Goal: Task Accomplishment & Management: Complete application form

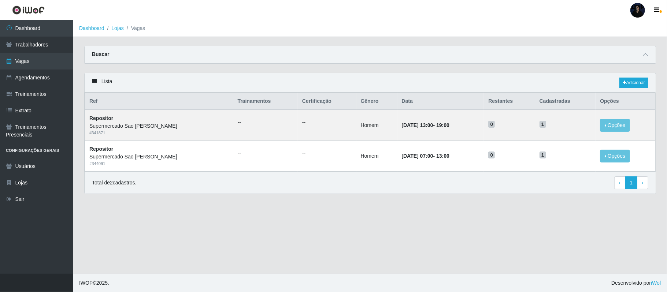
click at [639, 8] on div at bounding box center [637, 10] width 15 height 15
click at [610, 56] on button "Sair" at bounding box center [623, 56] width 66 height 15
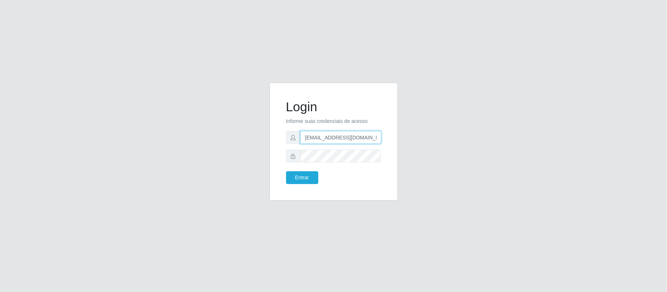
scroll to position [0, 5]
drag, startPoint x: 340, startPoint y: 135, endPoint x: 438, endPoint y: 144, distance: 98.6
click at [438, 144] on div "Login Informe suas credenciais de acesso [EMAIL_ADDRESS][DOMAIN_NAME] Entrar" at bounding box center [333, 146] width 417 height 127
type input "[EMAIL_ADDRESS][DOMAIN_NAME]"
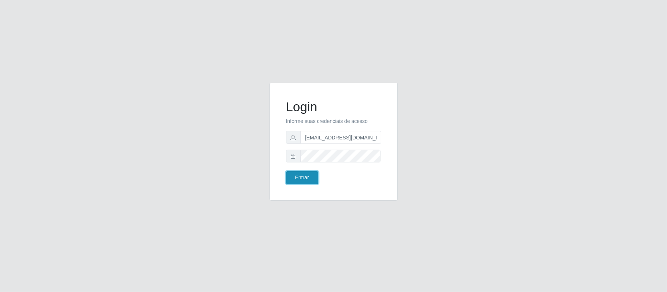
click at [300, 179] on button "Entrar" at bounding box center [302, 177] width 32 height 13
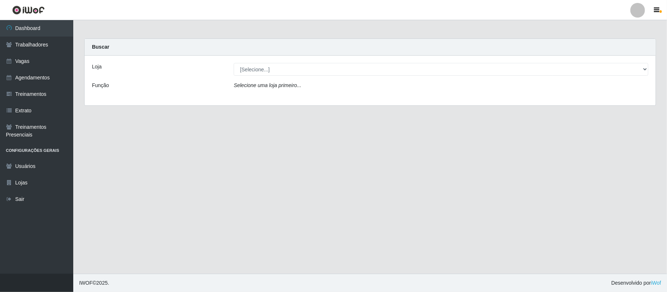
click at [640, 13] on div at bounding box center [637, 10] width 15 height 15
click at [613, 54] on button "Sair" at bounding box center [623, 56] width 66 height 15
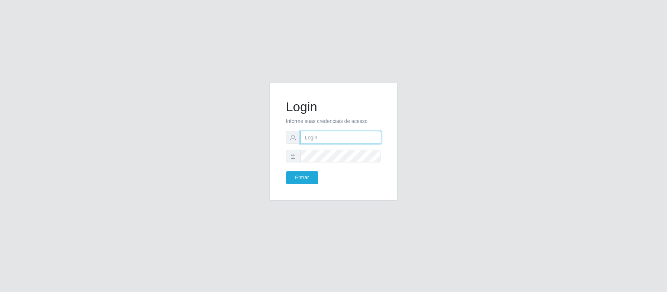
type input "[EMAIL_ADDRESS][DOMAIN_NAME]"
click at [293, 179] on button "Entrar" at bounding box center [302, 177] width 32 height 13
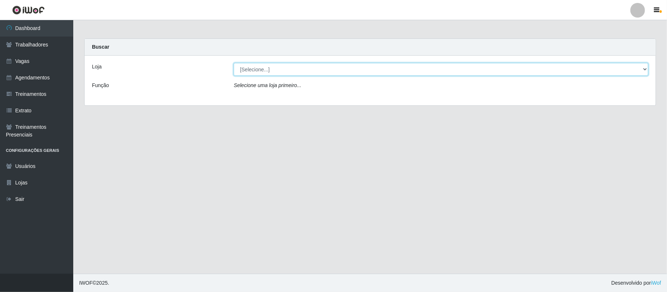
click at [311, 69] on select "[Selecione...] Mister Burg" at bounding box center [441, 69] width 415 height 13
select select "535"
click at [234, 63] on select "[Selecione...] Mister Burg" at bounding box center [441, 69] width 415 height 13
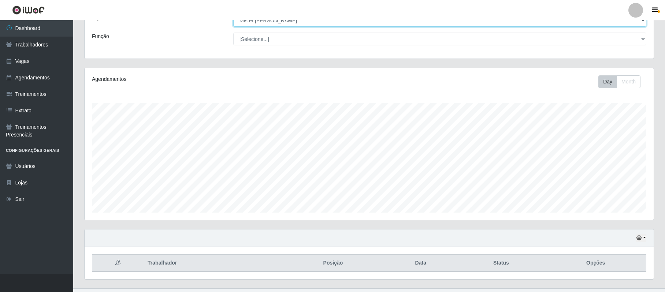
scroll to position [65, 0]
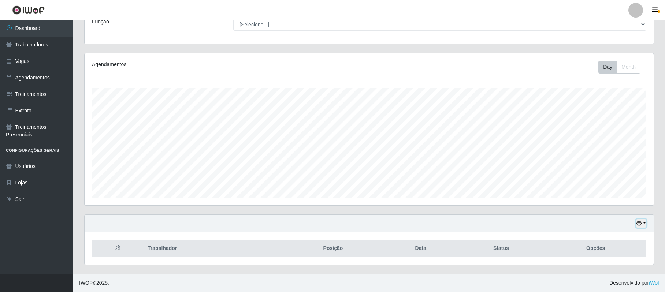
click at [639, 222] on icon "button" at bounding box center [638, 223] width 5 height 5
click at [624, 166] on button "1 dia" at bounding box center [618, 164] width 58 height 15
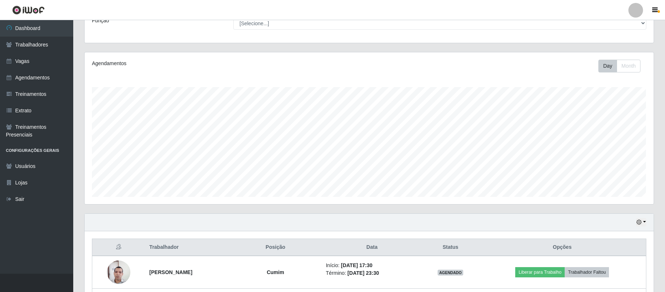
scroll to position [130, 0]
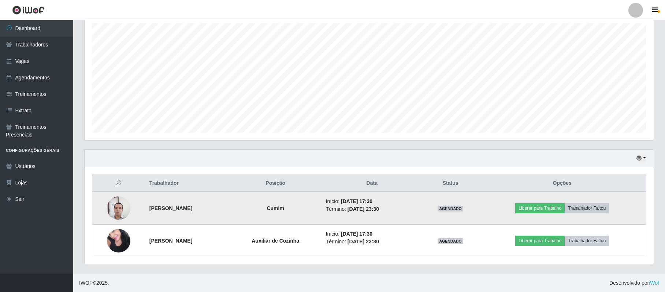
click at [114, 204] on img at bounding box center [118, 208] width 23 height 31
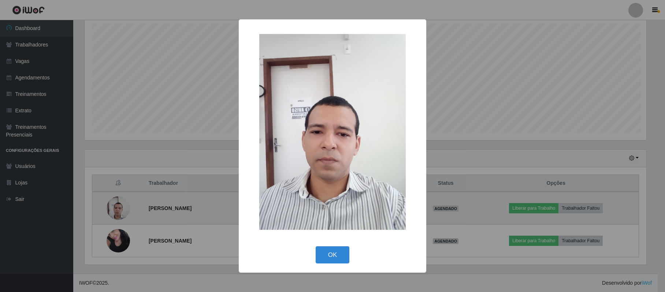
scroll to position [152, 563]
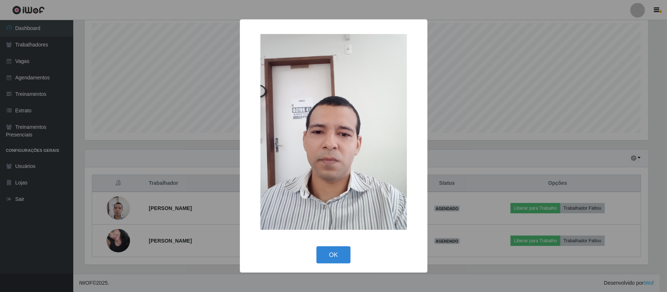
click at [185, 129] on div "× OK Cancel" at bounding box center [333, 146] width 667 height 292
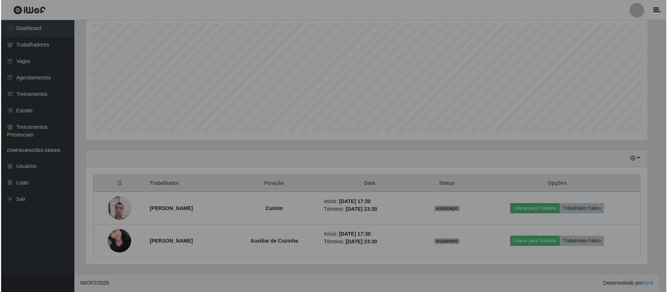
scroll to position [152, 569]
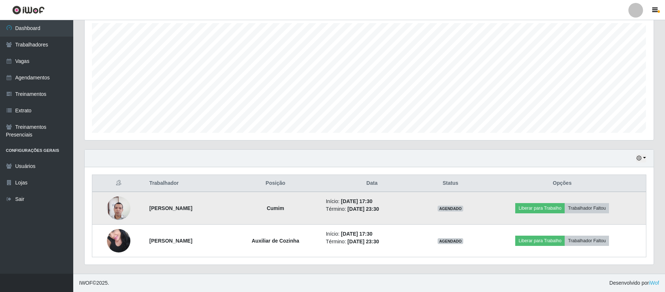
click at [397, 211] on div "Carregando... Buscar Recarregando em 16 segundos... Loja [Selecione...] Mister …" at bounding box center [369, 92] width 570 height 364
click at [539, 210] on button "Liberar para Trabalho" at bounding box center [539, 208] width 49 height 10
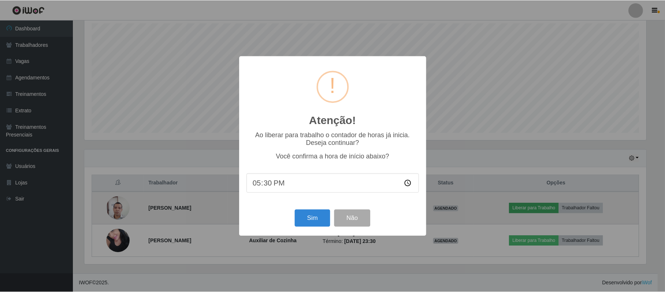
scroll to position [152, 563]
type input "17:45"
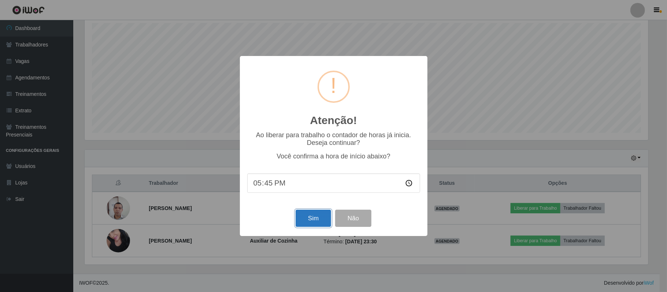
click at [304, 225] on button "Sim" at bounding box center [314, 218] width 36 height 17
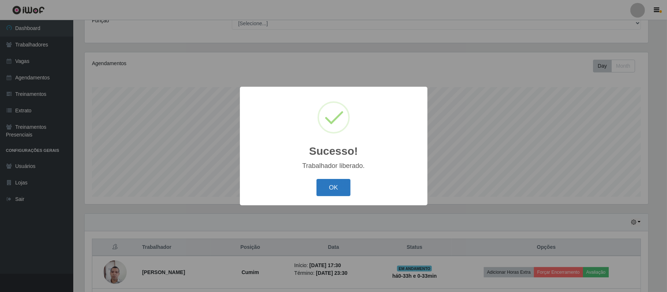
click at [327, 192] on button "OK" at bounding box center [333, 187] width 34 height 17
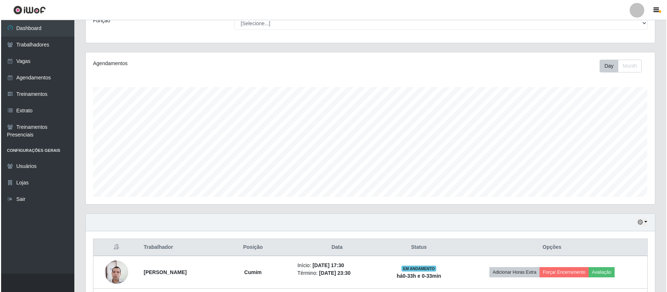
scroll to position [130, 0]
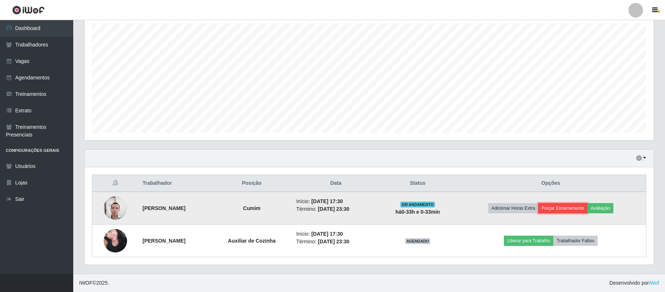
click at [572, 210] on button "Forçar Encerramento" at bounding box center [562, 208] width 49 height 10
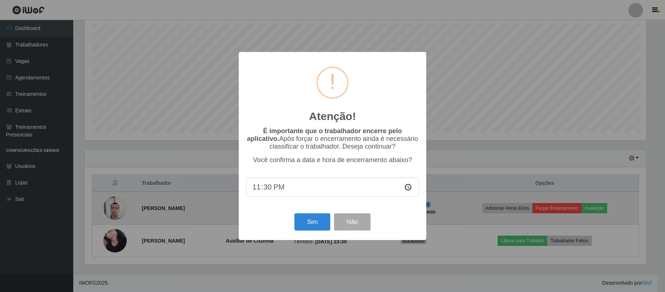
scroll to position [152, 563]
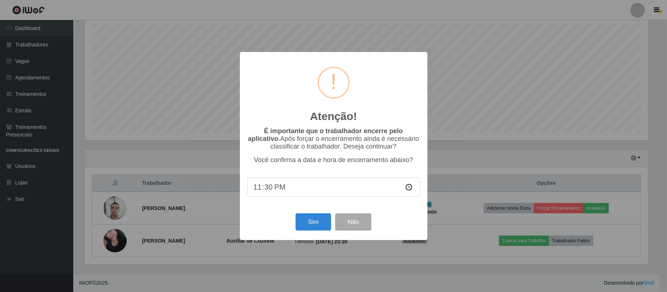
click at [615, 126] on div "Atenção! × É importante que o trabalhador encerre pelo aplicativo. Após forçar …" at bounding box center [333, 146] width 667 height 292
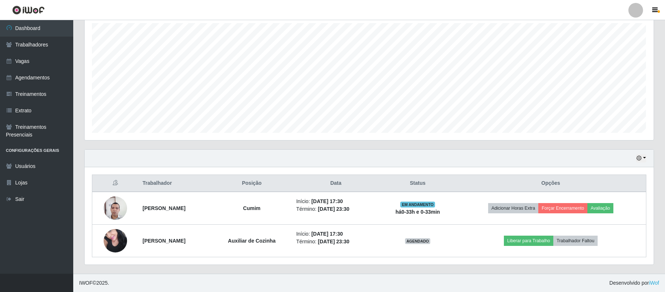
scroll to position [152, 569]
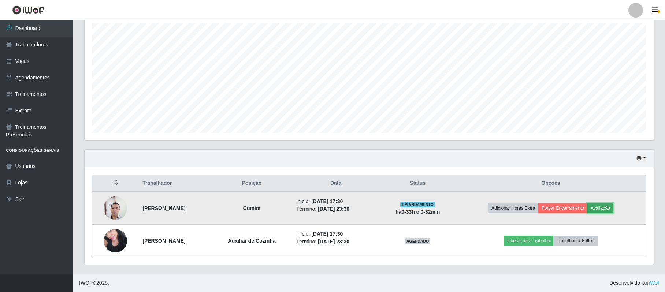
click at [607, 206] on button "Avaliação" at bounding box center [600, 208] width 26 height 10
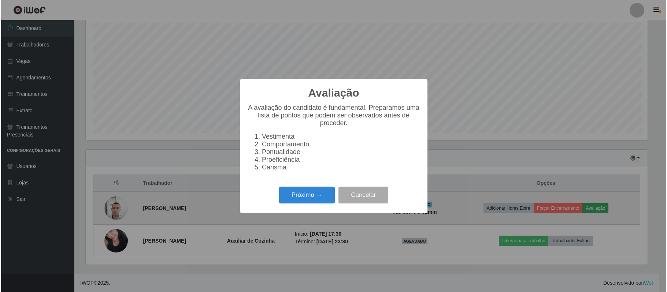
scroll to position [152, 563]
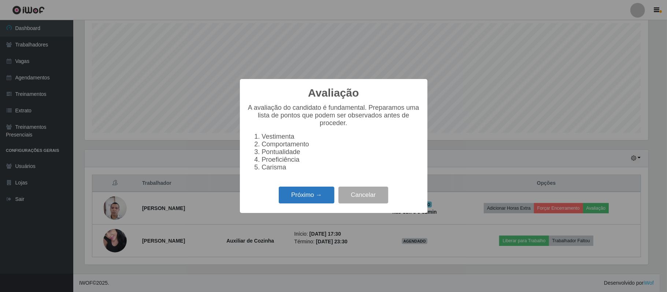
click at [302, 198] on button "Próximo →" at bounding box center [307, 195] width 56 height 17
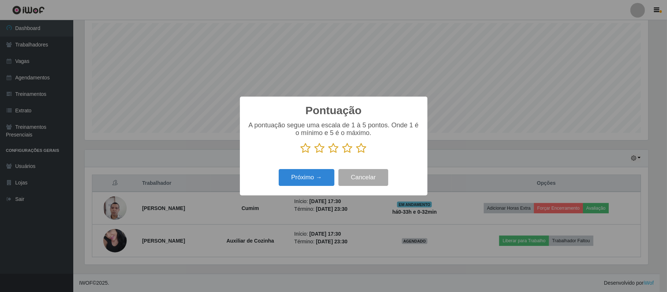
scroll to position [366060, 365649]
click at [349, 151] on icon at bounding box center [347, 148] width 10 height 11
click at [342, 154] on input "radio" at bounding box center [342, 154] width 0 height 0
click at [306, 176] on button "Próximo →" at bounding box center [307, 177] width 56 height 17
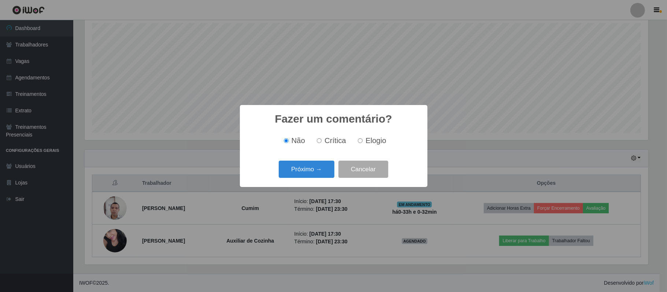
click at [370, 143] on span "Elogio" at bounding box center [375, 141] width 21 height 8
click at [363, 143] on input "Elogio" at bounding box center [360, 140] width 5 height 5
radio input "true"
click at [309, 171] on button "Próximo →" at bounding box center [307, 169] width 56 height 17
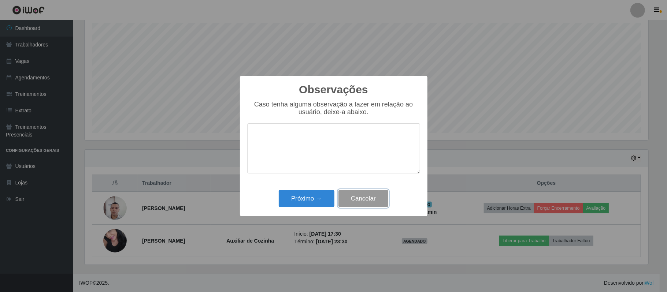
click at [365, 203] on button "Cancelar" at bounding box center [363, 198] width 50 height 17
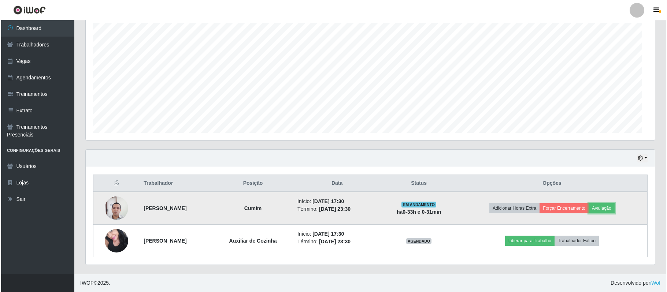
scroll to position [152, 569]
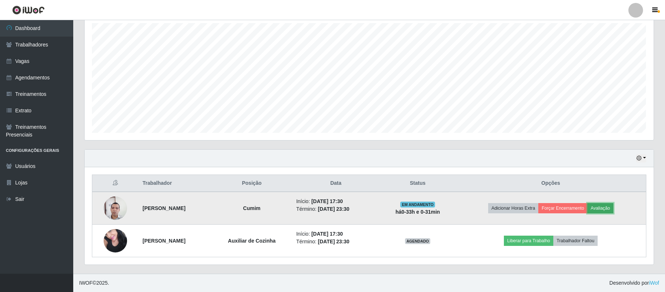
click at [613, 212] on button "Avaliação" at bounding box center [600, 208] width 26 height 10
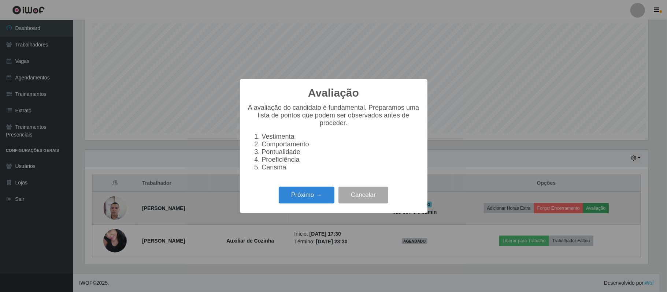
scroll to position [152, 563]
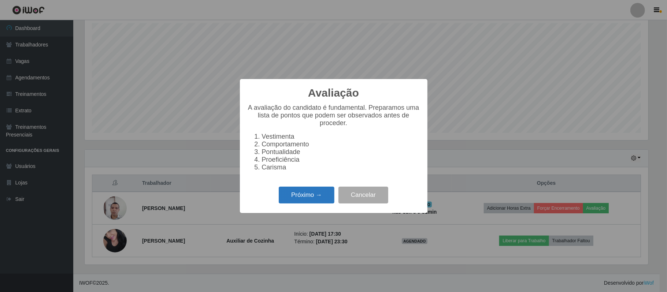
click at [307, 202] on button "Próximo →" at bounding box center [307, 195] width 56 height 17
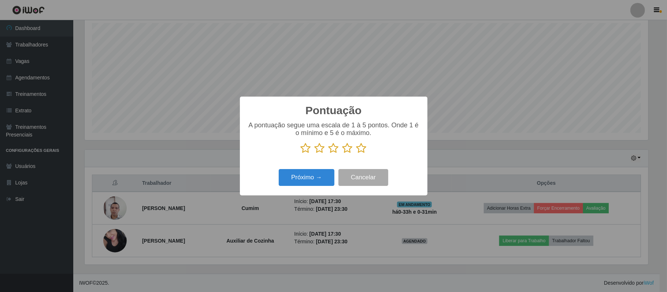
click at [321, 148] on icon at bounding box center [320, 148] width 10 height 11
click at [315, 154] on input "radio" at bounding box center [315, 154] width 0 height 0
click at [305, 177] on button "Próximo →" at bounding box center [307, 177] width 56 height 17
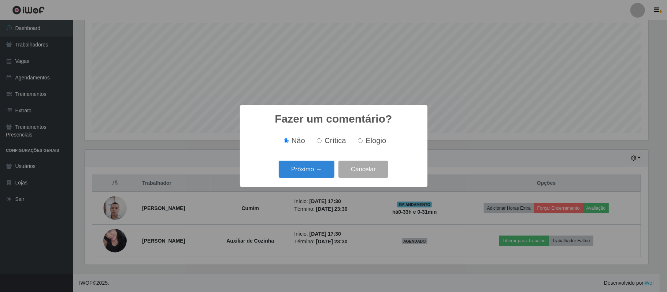
click at [333, 144] on span "Crítica" at bounding box center [335, 141] width 22 height 8
click at [322, 143] on input "Crítica" at bounding box center [319, 140] width 5 height 5
radio input "true"
click at [304, 166] on button "Próximo →" at bounding box center [307, 169] width 56 height 17
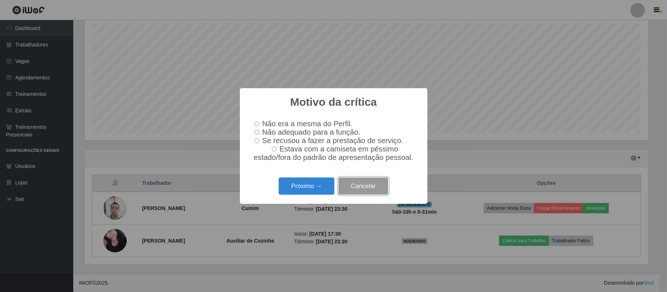
click at [373, 193] on button "Cancelar" at bounding box center [363, 186] width 50 height 17
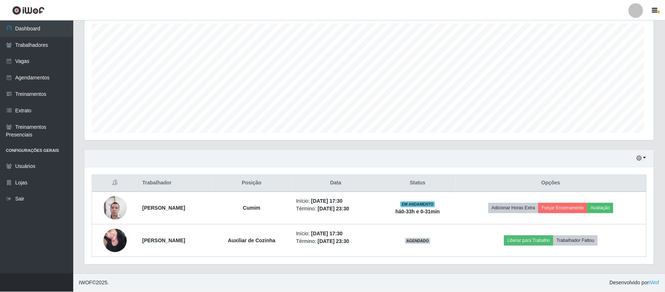
scroll to position [152, 569]
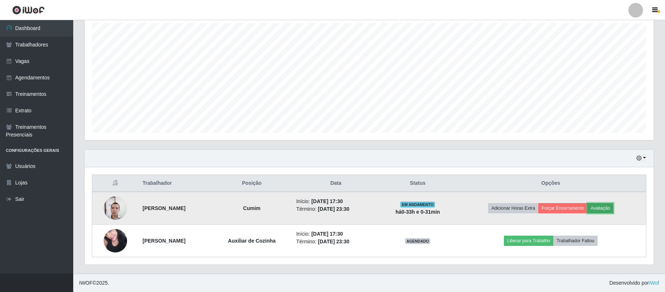
click at [613, 207] on button "Avaliação" at bounding box center [600, 208] width 26 height 10
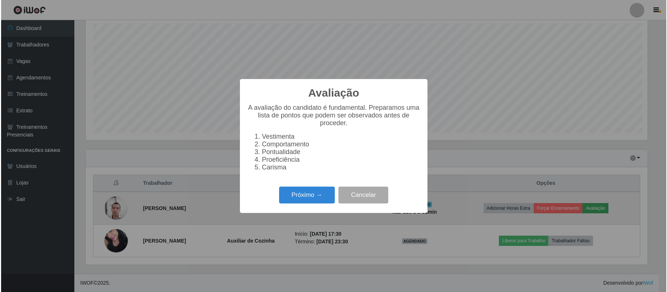
scroll to position [152, 563]
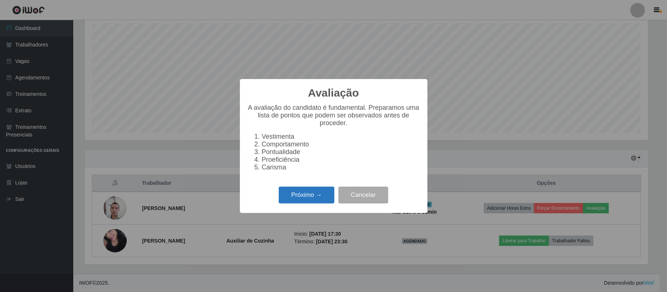
click at [302, 198] on button "Próximo →" at bounding box center [307, 195] width 56 height 17
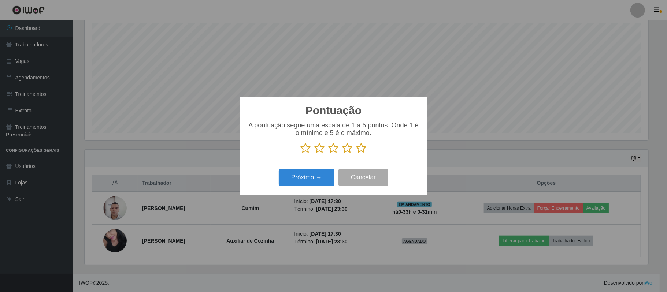
click at [321, 146] on icon at bounding box center [320, 148] width 10 height 11
click at [315, 154] on input "radio" at bounding box center [315, 154] width 0 height 0
click at [308, 175] on button "Próximo →" at bounding box center [307, 177] width 56 height 17
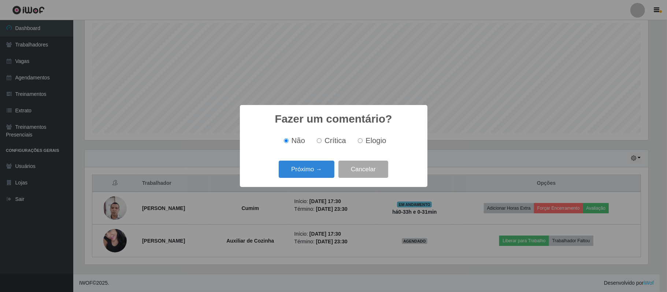
click at [375, 142] on span "Elogio" at bounding box center [375, 141] width 21 height 8
click at [363, 142] on input "Elogio" at bounding box center [360, 140] width 5 height 5
radio input "true"
click at [308, 166] on button "Próximo →" at bounding box center [307, 169] width 56 height 17
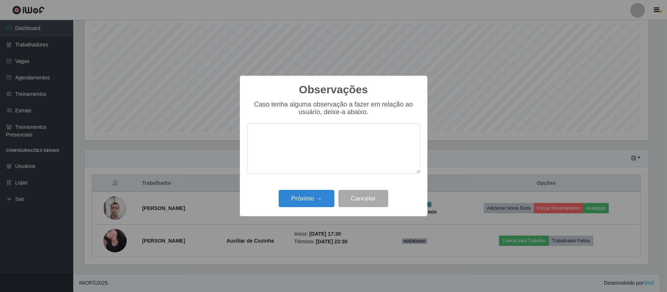
click at [298, 141] on textarea at bounding box center [333, 148] width 173 height 50
click at [530, 135] on div "Observações × Caso tenha alguma observação a fazer em relação ao usuário, deixe…" at bounding box center [333, 146] width 667 height 292
click at [365, 207] on button "Cancelar" at bounding box center [363, 198] width 50 height 17
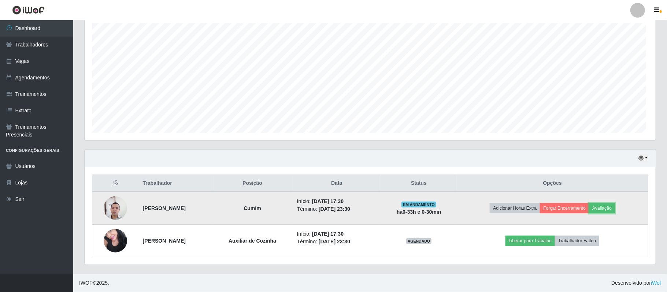
scroll to position [152, 569]
click at [563, 211] on button "Forçar Encerramento" at bounding box center [562, 208] width 49 height 10
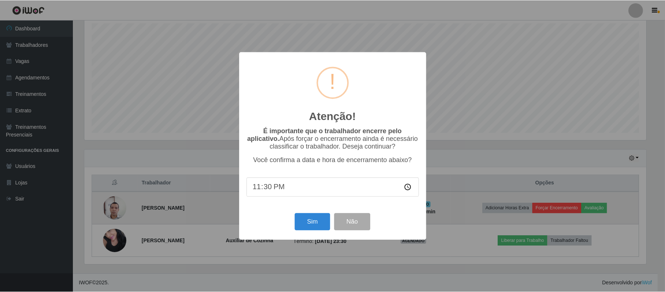
scroll to position [152, 563]
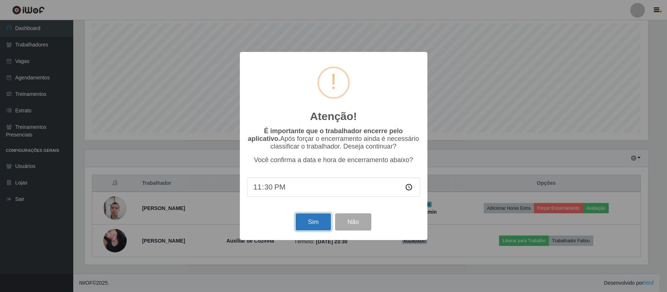
click at [313, 219] on button "Sim" at bounding box center [314, 222] width 36 height 17
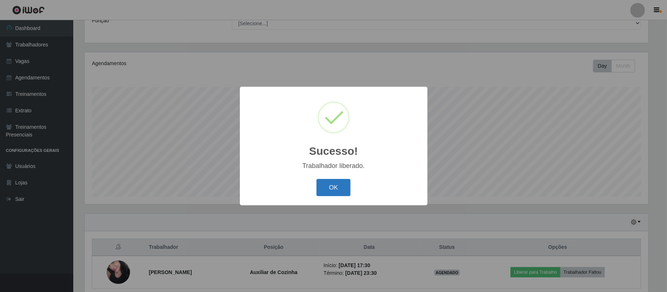
click at [333, 193] on button "OK" at bounding box center [333, 187] width 34 height 17
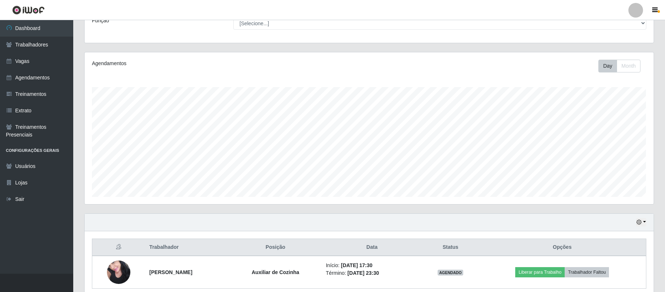
scroll to position [97, 0]
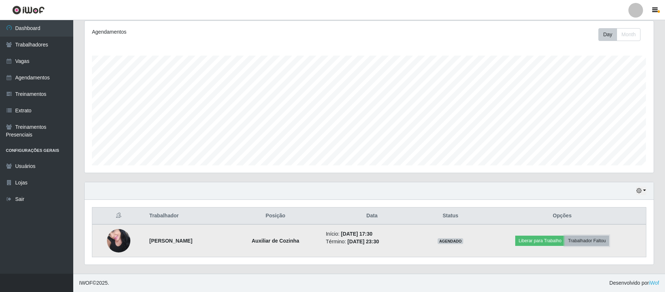
click at [599, 243] on button "Trabalhador Faltou" at bounding box center [587, 241] width 44 height 10
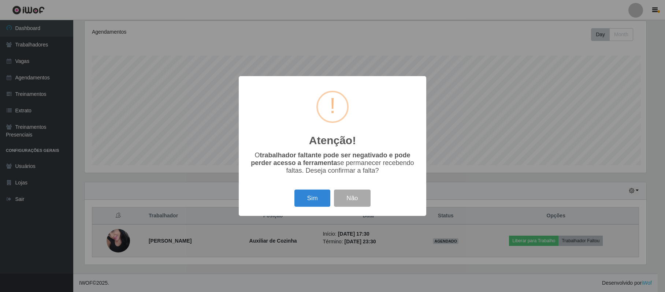
scroll to position [152, 563]
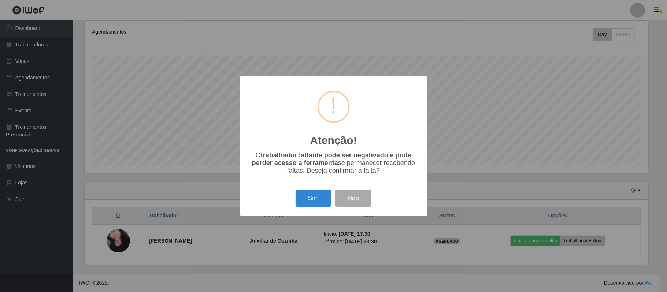
click at [532, 141] on div "Atenção! × O trabalhador faltante pode ser negativado e pode perder acesso a fe…" at bounding box center [333, 146] width 667 height 292
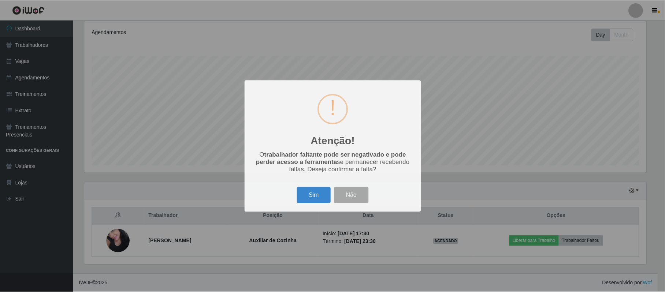
scroll to position [152, 569]
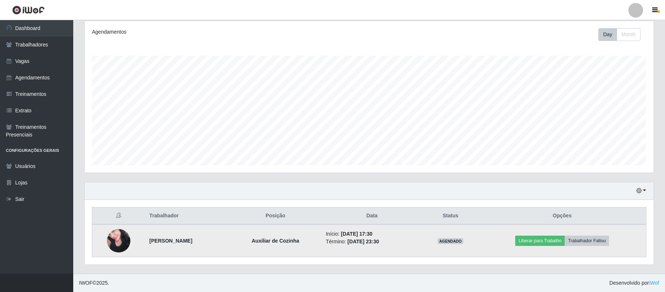
drag, startPoint x: 148, startPoint y: 241, endPoint x: 203, endPoint y: 242, distance: 54.2
click at [203, 242] on td "[PERSON_NAME]" at bounding box center [187, 240] width 85 height 33
copy strong "[PERSON_NAME]"
click at [203, 242] on td "[PERSON_NAME]" at bounding box center [187, 240] width 85 height 33
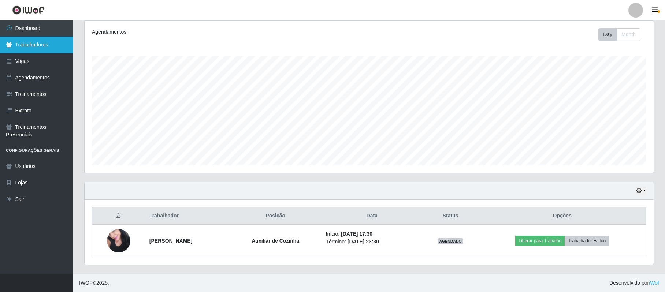
click at [56, 44] on link "Trabalhadores" at bounding box center [36, 45] width 73 height 16
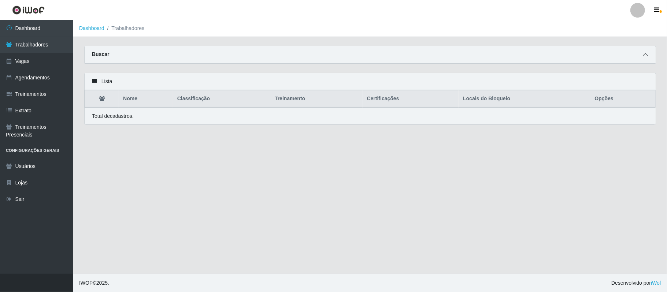
click at [643, 55] on icon at bounding box center [645, 54] width 5 height 5
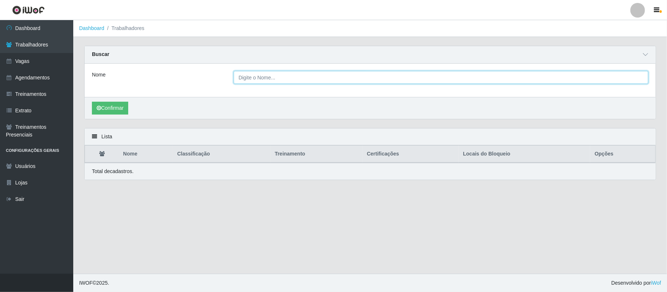
click at [467, 75] on input "Nome" at bounding box center [441, 77] width 415 height 13
paste input "[PERSON_NAME]"
type input "[PERSON_NAME]"
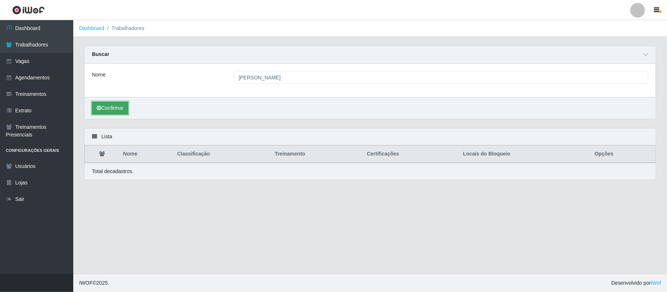
click at [103, 112] on button "Confirmar" at bounding box center [110, 108] width 36 height 13
click at [104, 106] on button "Confirmar" at bounding box center [110, 108] width 36 height 13
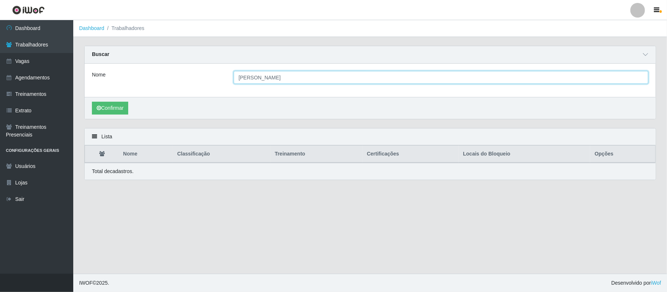
click at [292, 76] on input "[PERSON_NAME]" at bounding box center [441, 77] width 415 height 13
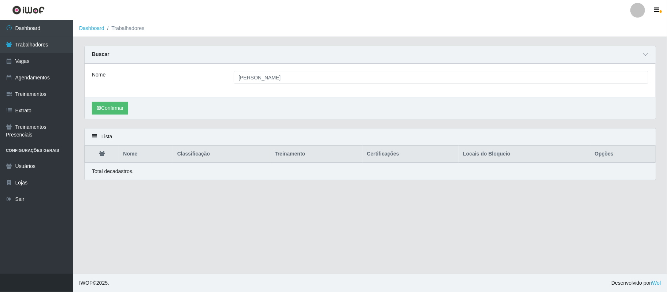
click at [281, 110] on div "Confirmar" at bounding box center [370, 108] width 571 height 22
click at [115, 113] on button "Confirmar" at bounding box center [110, 108] width 36 height 13
click at [41, 62] on link "Vagas" at bounding box center [36, 61] width 73 height 16
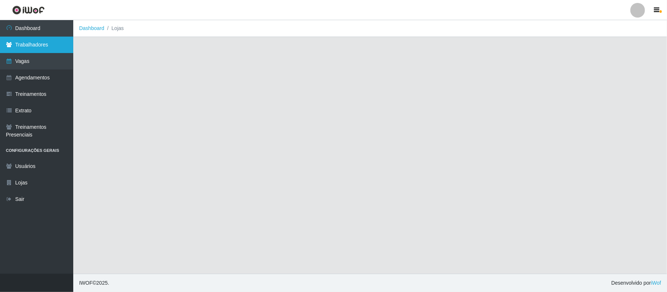
click at [31, 41] on link "Trabalhadores" at bounding box center [36, 45] width 73 height 16
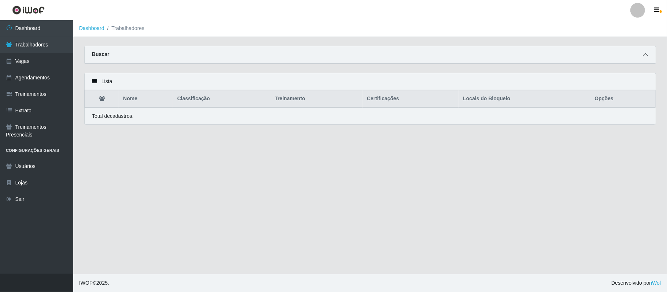
click at [646, 55] on icon at bounding box center [645, 54] width 5 height 5
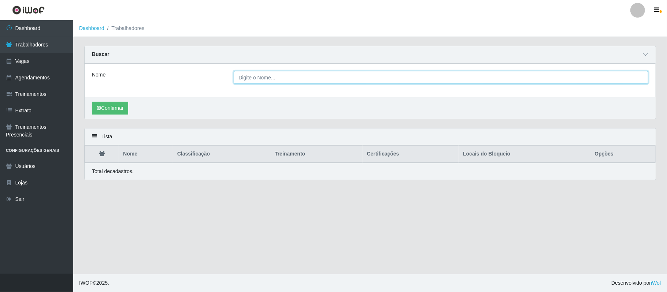
click at [286, 71] on input "Nome" at bounding box center [441, 77] width 415 height 13
paste input "[PERSON_NAME]"
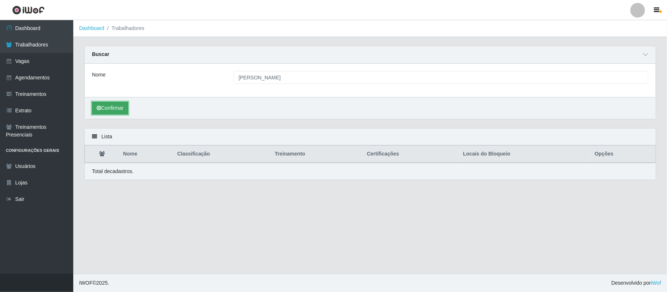
click at [104, 111] on button "Confirmar" at bounding box center [110, 108] width 36 height 13
click at [114, 105] on button "Confirmar" at bounding box center [110, 108] width 36 height 13
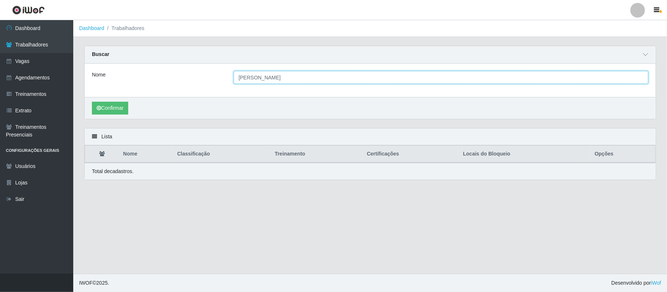
click at [293, 81] on input "[PERSON_NAME]" at bounding box center [441, 77] width 415 height 13
type input "[PERSON_NAME]"
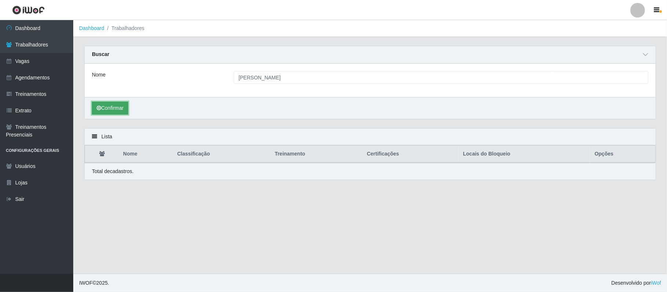
click at [106, 105] on button "Confirmar" at bounding box center [110, 108] width 36 height 13
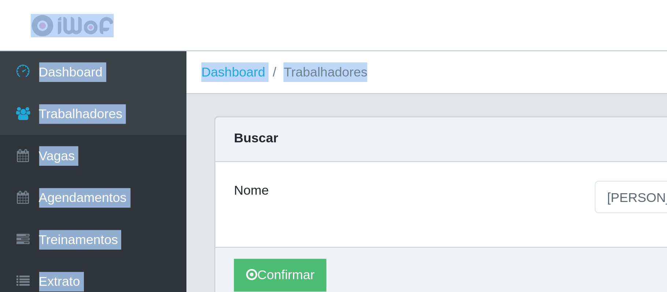
drag, startPoint x: 35, startPoint y: 46, endPoint x: 197, endPoint y: 34, distance: 162.7
click at [197, 34] on div "Perfil Alterar Senha Sair Dashboard Trabalhadores Vagas Agendamentos Treinament…" at bounding box center [333, 146] width 667 height 292
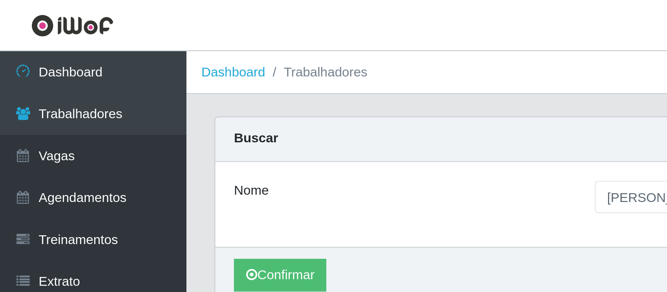
click at [202, 75] on div "Nome" at bounding box center [157, 77] width 142 height 13
drag, startPoint x: 195, startPoint y: 53, endPoint x: 198, endPoint y: 34, distance: 20.0
click at [198, 34] on main "Dashboard Trabalhadores Carregando... Buscar Nome [PERSON_NAME] Confirmar Lista…" at bounding box center [370, 147] width 594 height 254
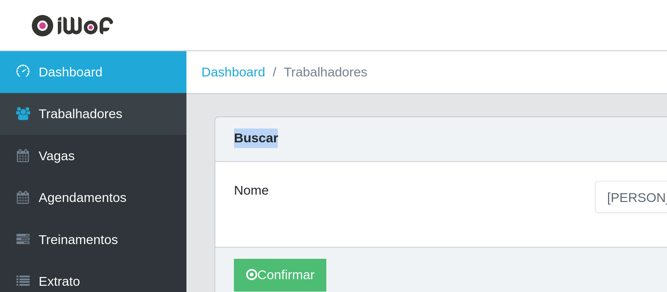
click at [49, 27] on link "Dashboard" at bounding box center [36, 28] width 73 height 16
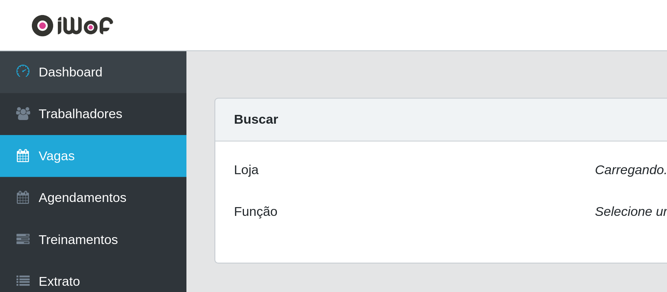
click at [47, 57] on link "Vagas" at bounding box center [36, 61] width 73 height 16
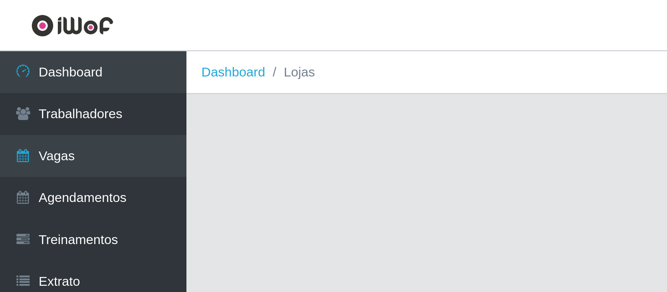
click at [81, 4] on header "Perfil Alterar Senha Sair" at bounding box center [333, 10] width 667 height 20
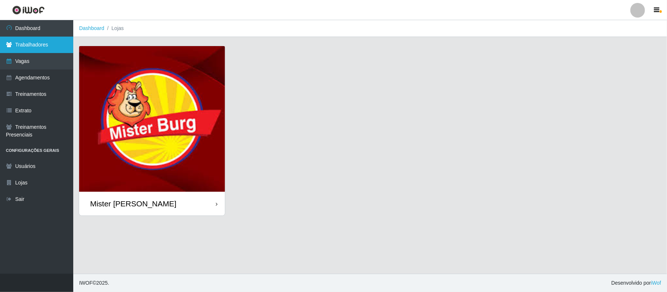
click at [5, 41] on link "Trabalhadores" at bounding box center [36, 45] width 73 height 16
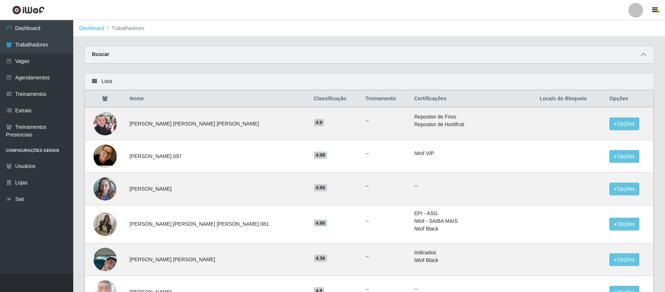
click at [648, 55] on div "Buscar" at bounding box center [369, 55] width 569 height 18
click at [645, 53] on icon at bounding box center [643, 54] width 5 height 5
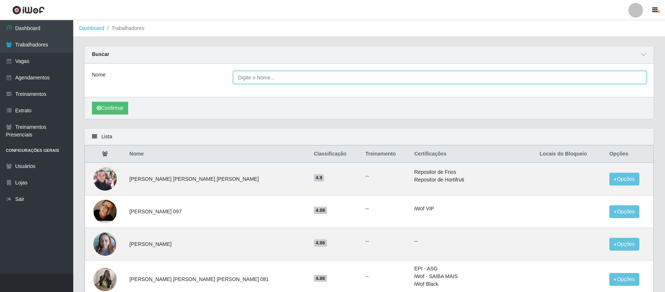
click at [431, 76] on input "Nome" at bounding box center [439, 77] width 413 height 13
paste input "[PERSON_NAME]"
type input "[PERSON_NAME]"
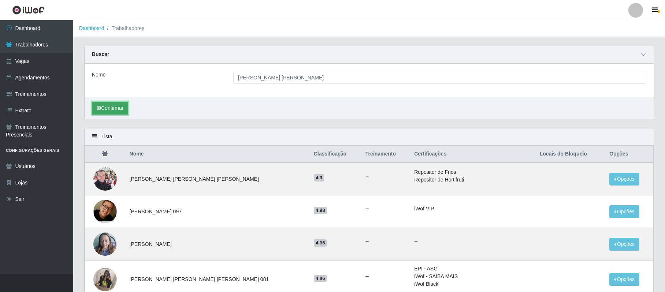
click at [100, 107] on icon "submit" at bounding box center [99, 107] width 4 height 5
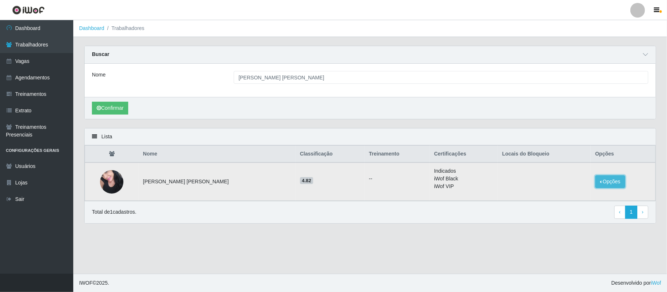
click at [597, 185] on button "Opções" at bounding box center [610, 181] width 30 height 13
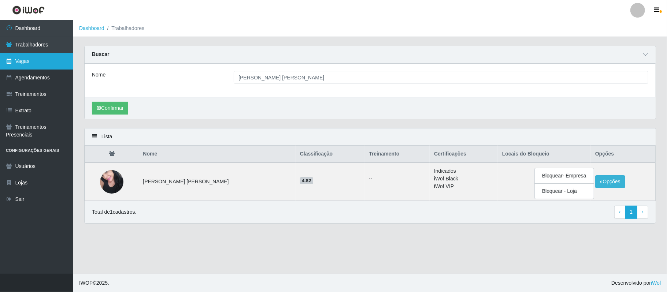
click at [46, 58] on link "Vagas" at bounding box center [36, 61] width 73 height 16
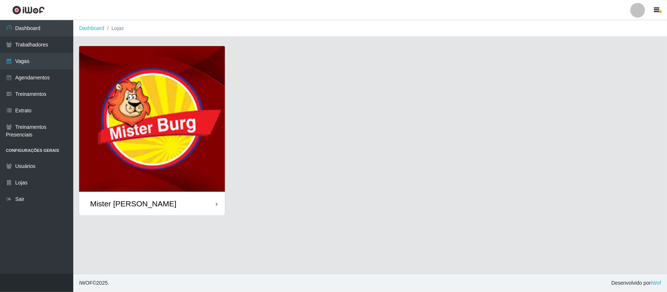
click at [144, 85] on img at bounding box center [152, 119] width 146 height 146
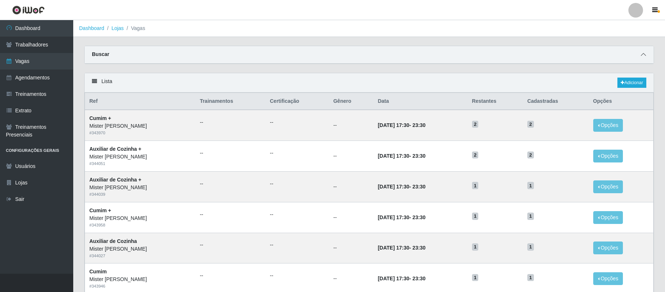
click at [642, 56] on icon at bounding box center [643, 54] width 5 height 5
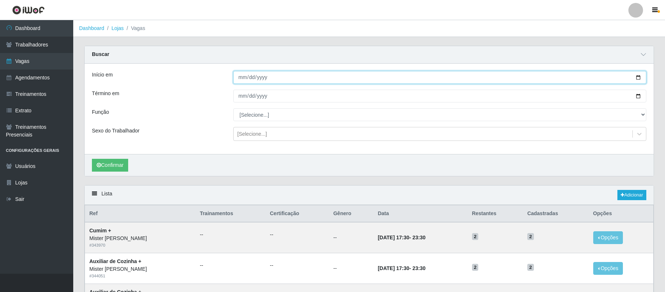
click at [636, 77] on input "Início em" at bounding box center [439, 77] width 413 height 13
type input "2025-09-11"
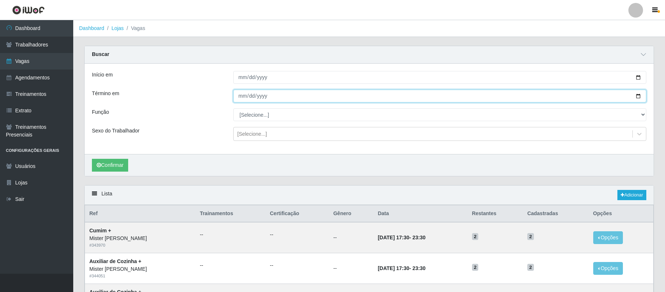
click at [636, 94] on input "Término em" at bounding box center [439, 96] width 413 height 13
type input "2025-09-14"
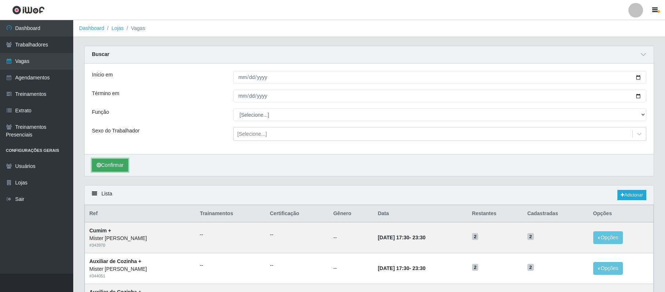
click at [100, 166] on icon "submit" at bounding box center [99, 165] width 4 height 5
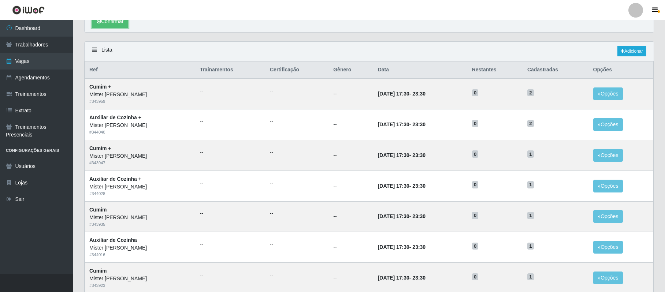
scroll to position [116, 0]
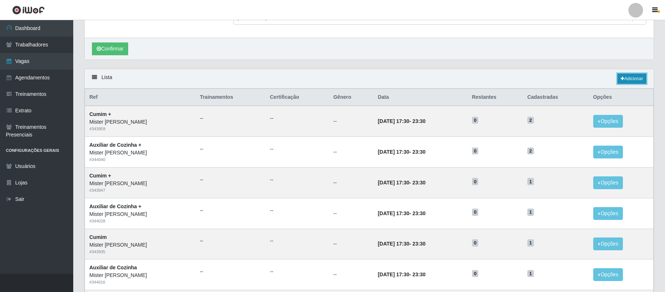
click at [630, 81] on link "Adicionar" at bounding box center [631, 79] width 29 height 10
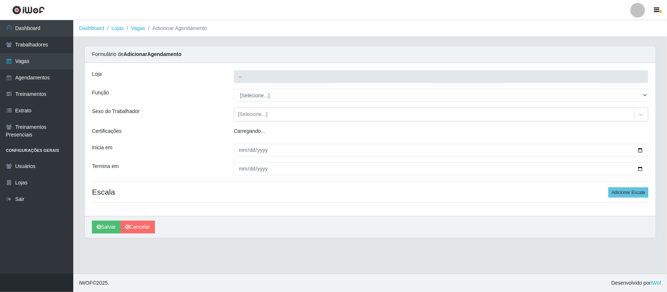
type input "Mister [PERSON_NAME]"
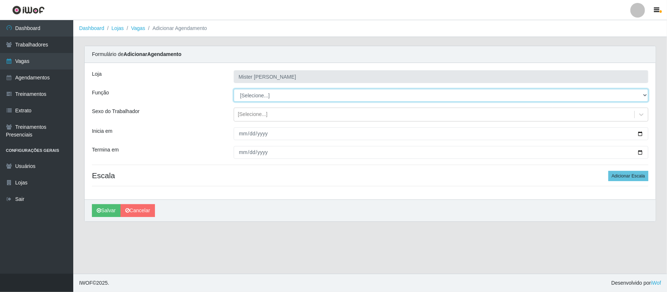
click at [616, 98] on select "[Selecione...] Auxiliar de Cozinha Auxiliar de Cozinha + Auxiliar de Cozinha ++…" at bounding box center [441, 95] width 415 height 13
click at [234, 89] on select "[Selecione...] Auxiliar de Cozinha Auxiliar de Cozinha + Auxiliar de Cozinha ++…" at bounding box center [441, 95] width 415 height 13
click at [274, 94] on select "[Selecione...] Auxiliar de Cozinha Auxiliar de Cozinha + Auxiliar de Cozinha ++…" at bounding box center [441, 95] width 415 height 13
select select "9"
click at [234, 89] on select "[Selecione...] Auxiliar de Cozinha Auxiliar de Cozinha + Auxiliar de Cozinha ++…" at bounding box center [441, 95] width 415 height 13
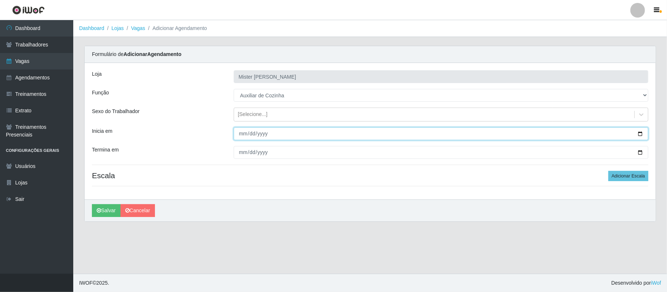
click at [639, 134] on input "Inicia em" at bounding box center [441, 133] width 415 height 13
type input "2025-09-12"
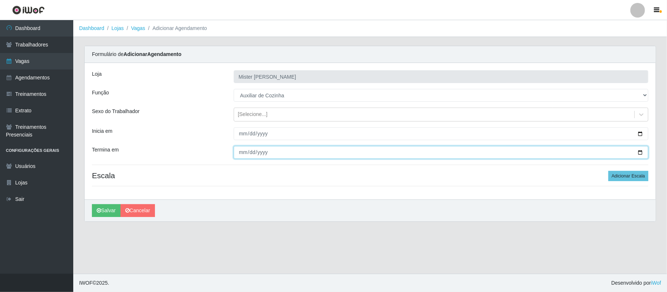
click at [636, 152] on input "Termina em" at bounding box center [441, 152] width 415 height 13
type input "2025-09-12"
click at [618, 174] on button "Adicionar Escala" at bounding box center [628, 176] width 40 height 10
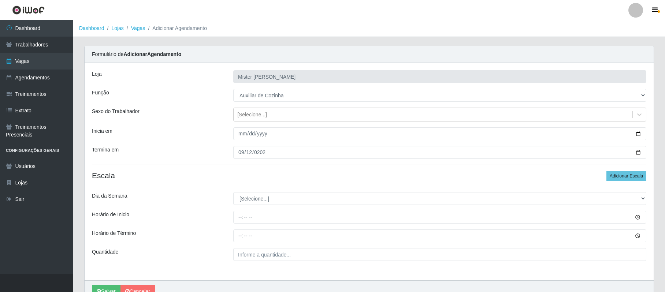
click at [342, 209] on div "Loja Mister Burg Função [Selecione...] Auxiliar de Cozinha Auxiliar de Cozinha …" at bounding box center [369, 172] width 569 height 218
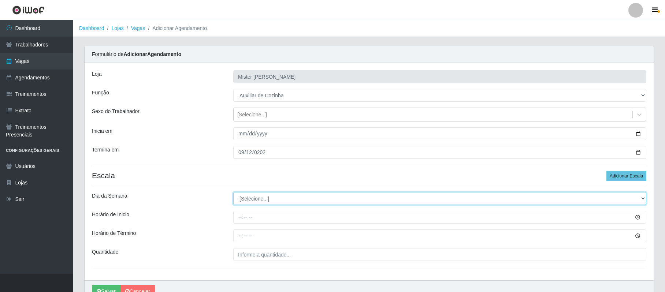
click at [301, 197] on select "[Selecione...] Segunda Terça Quarta Quinta Sexta Sábado Domingo" at bounding box center [439, 198] width 413 height 13
select select "5"
click at [233, 193] on select "[Selecione...] Segunda Terça Quarta Quinta Sexta Sábado Domingo" at bounding box center [439, 198] width 413 height 13
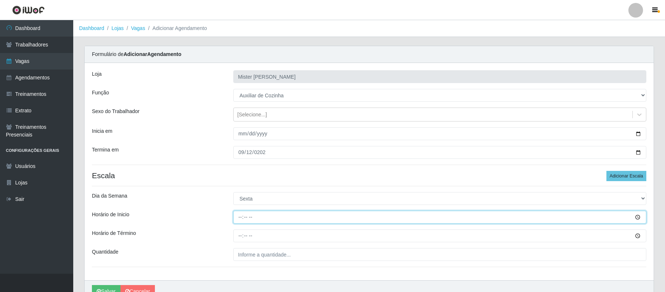
click at [242, 220] on input "Horário de Inicio" at bounding box center [439, 217] width 413 height 13
type input "07:00"
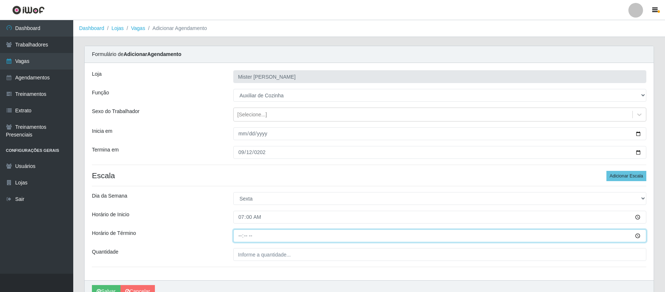
click at [242, 238] on input "Horário de Término" at bounding box center [439, 236] width 413 height 13
type input "13:00"
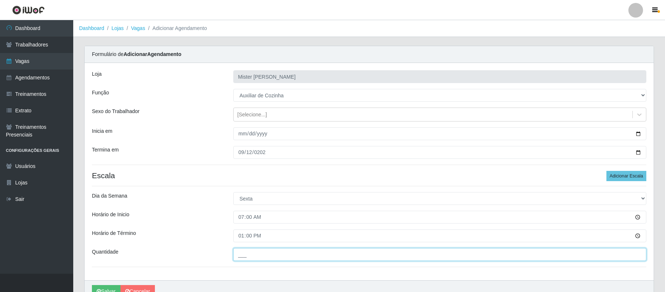
click at [241, 255] on input "___" at bounding box center [439, 254] width 413 height 13
type input "1__"
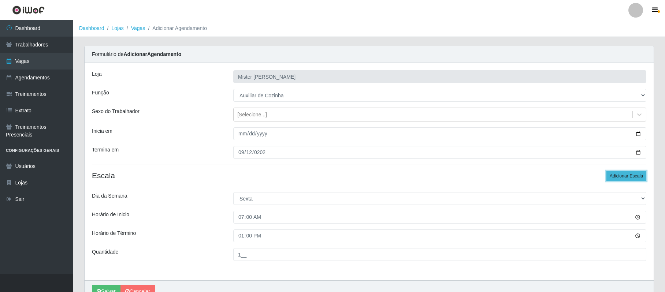
click at [617, 181] on button "Adicionar Escala" at bounding box center [626, 176] width 40 height 10
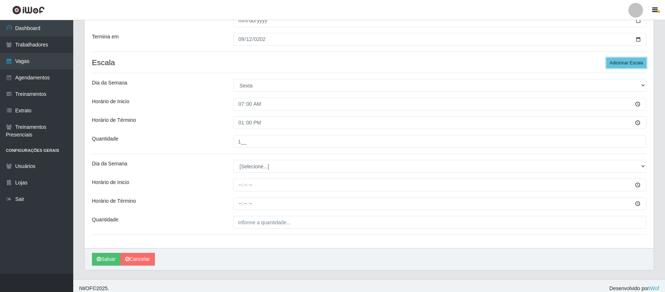
scroll to position [120, 0]
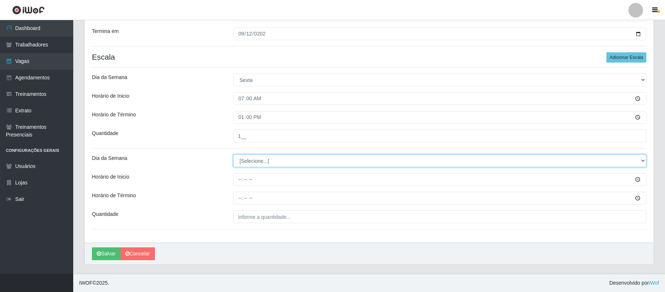
click at [324, 160] on select "[Selecione...] Segunda Terça Quarta Quinta Sexta Sábado Domingo" at bounding box center [439, 161] width 413 height 13
select select "5"
click at [233, 155] on select "[Selecione...] Segunda Terça Quarta Quinta Sexta Sábado Domingo" at bounding box center [439, 161] width 413 height 13
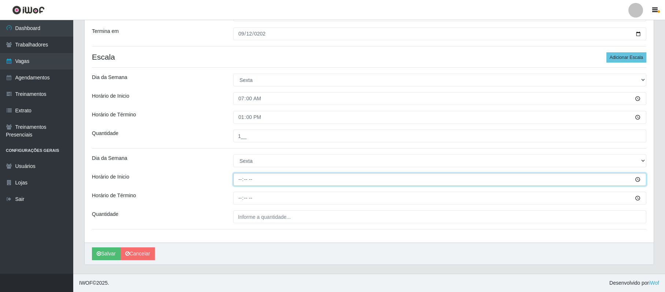
click at [240, 178] on input "Horário de Inicio" at bounding box center [439, 179] width 413 height 13
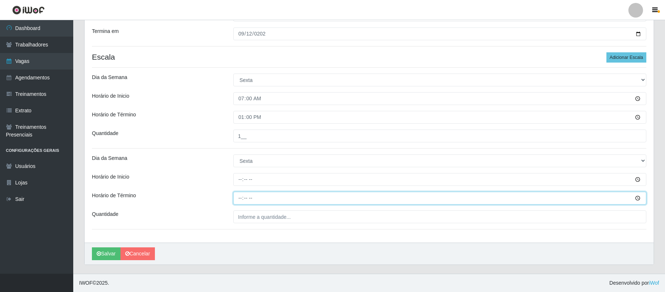
click at [241, 199] on input "Horário de Término" at bounding box center [439, 198] width 413 height 13
type input "18:00"
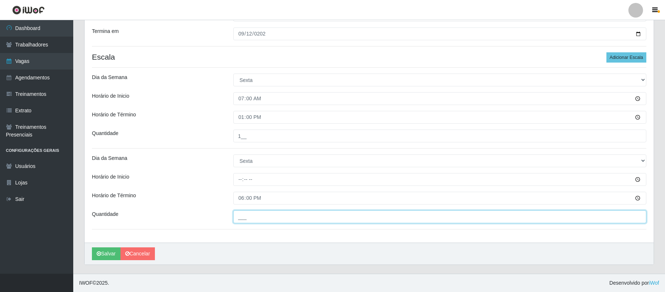
click at [250, 218] on input "___" at bounding box center [439, 217] width 413 height 13
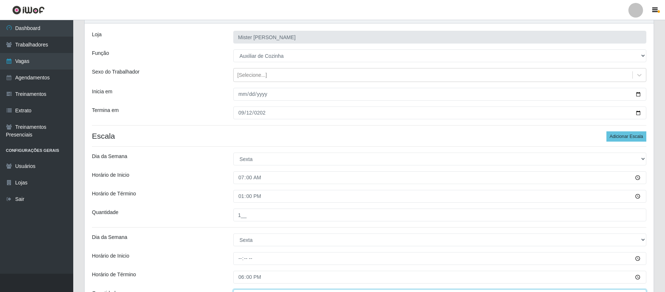
scroll to position [36, 0]
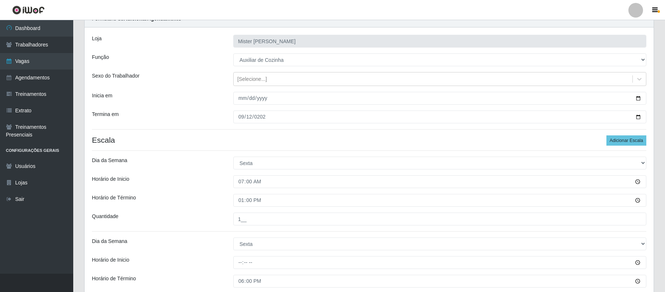
type input "1__"
click at [641, 97] on input "2025-09-12" at bounding box center [439, 98] width 413 height 13
type input "2025-09-01"
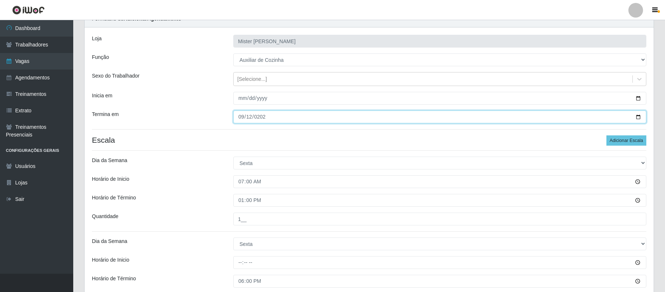
click at [637, 114] on input "2025-09-12" at bounding box center [439, 117] width 413 height 13
type input "2025-09-30"
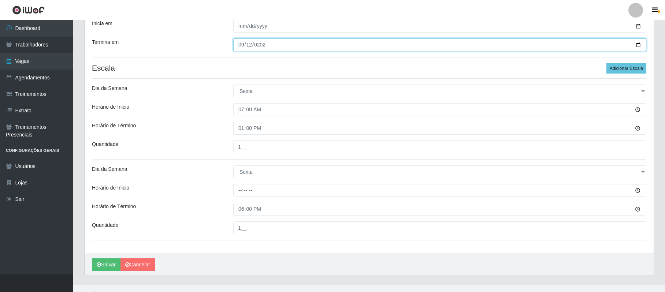
scroll to position [114, 0]
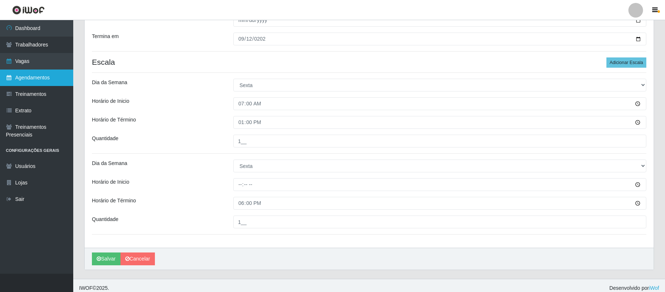
click at [37, 79] on link "Agendamentos" at bounding box center [36, 78] width 73 height 16
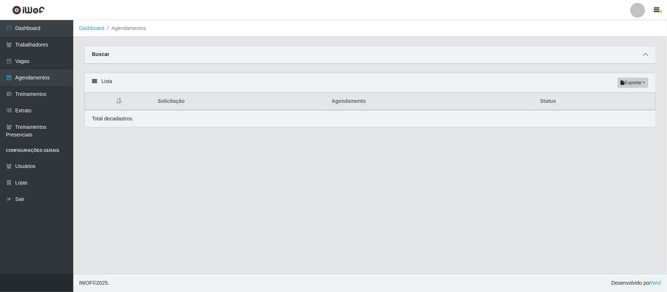
click at [645, 59] on span at bounding box center [645, 55] width 9 height 8
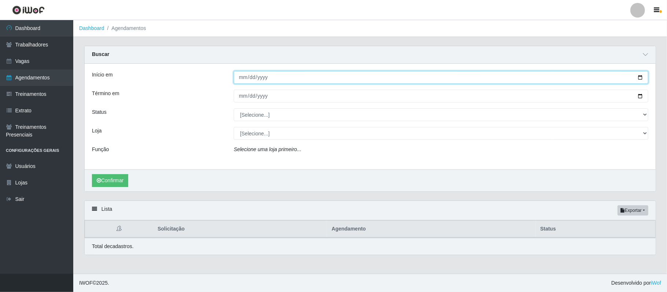
click at [637, 78] on input "Início em" at bounding box center [441, 77] width 415 height 13
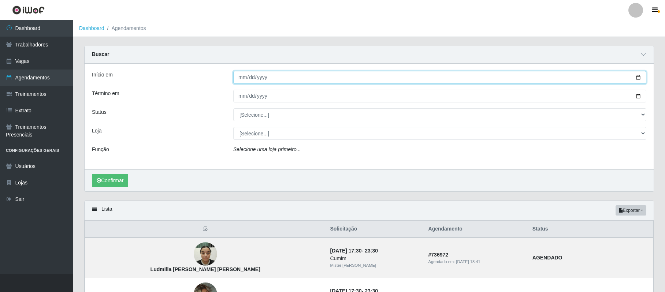
type input "[DATE]"
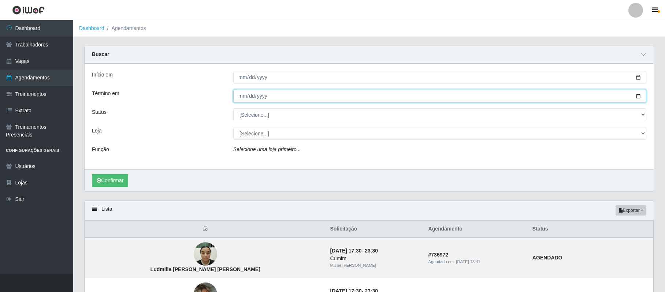
click at [267, 100] on input "Término em" at bounding box center [439, 96] width 413 height 13
click at [244, 98] on input "Término em" at bounding box center [439, 96] width 413 height 13
type input "[DATE]"
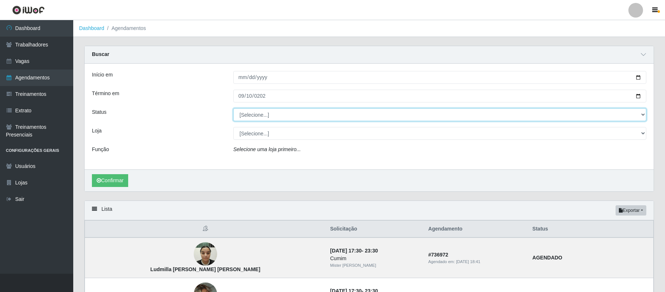
click at [264, 118] on select "[Selecione...] AGENDADO AGUARDANDO LIBERAR EM ANDAMENTO EM REVISÃO FINALIZADO C…" at bounding box center [439, 114] width 413 height 13
select select "FINALIZADO"
click at [233, 109] on select "[Selecione...] AGENDADO AGUARDANDO LIBERAR EM ANDAMENTO EM REVISÃO FINALIZADO C…" at bounding box center [439, 114] width 413 height 13
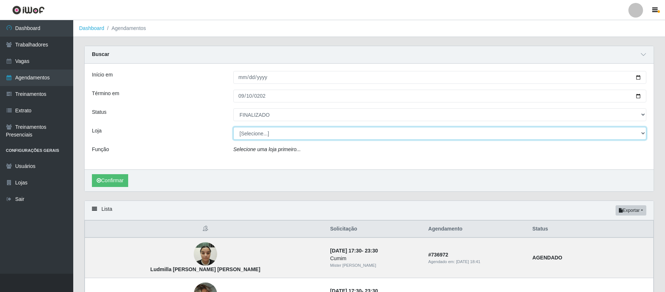
click at [260, 135] on select "[Selecione...] Mister Burg" at bounding box center [439, 133] width 413 height 13
select select "535"
click at [233, 127] on select "[Selecione...] Mister Burg" at bounding box center [439, 133] width 413 height 13
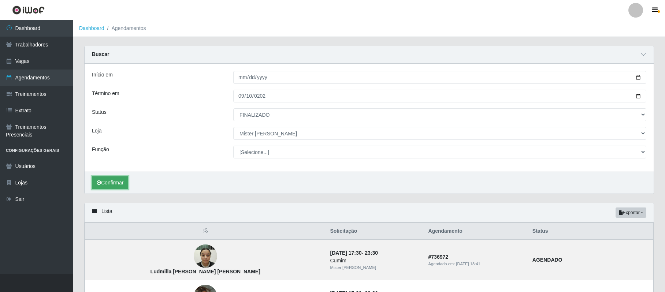
click at [118, 181] on button "Confirmar" at bounding box center [110, 183] width 36 height 13
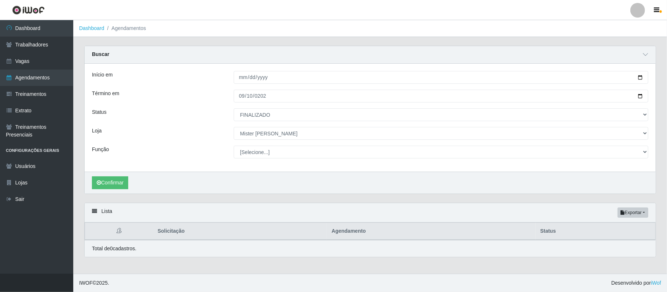
drag, startPoint x: 667, startPoint y: 90, endPoint x: 667, endPoint y: 102, distance: 12.1
click at [667, 102] on div "Carregando... Buscar Início em 2025-09-10 Término em 2025-09-10 Status [Selecio…" at bounding box center [370, 156] width 594 height 220
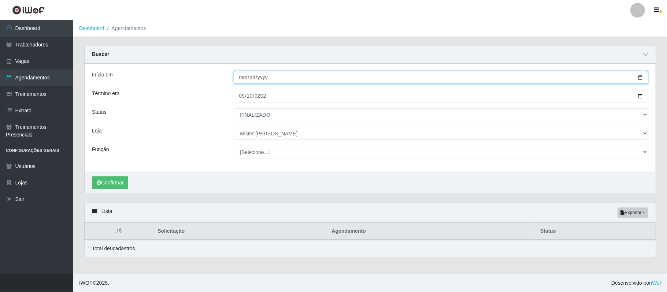
click at [641, 77] on input "[DATE]" at bounding box center [441, 77] width 415 height 13
type input "2025-09-11"
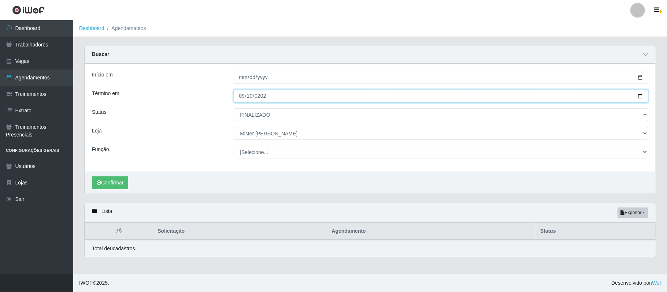
click at [636, 97] on input "[DATE]" at bounding box center [441, 96] width 415 height 13
type input "2025-09-11"
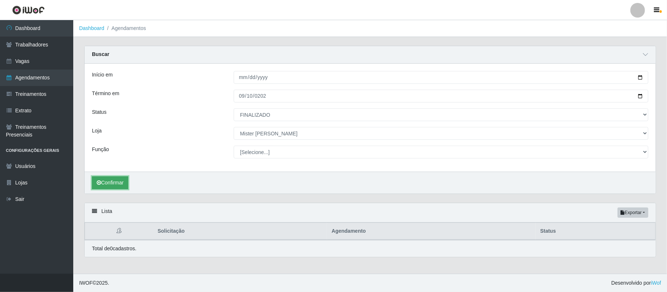
click at [108, 181] on button "Confirmar" at bounding box center [110, 183] width 36 height 13
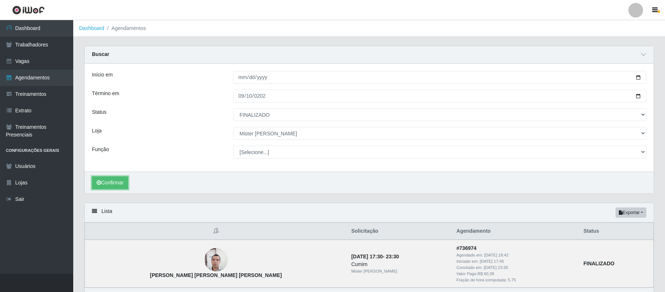
scroll to position [47, 0]
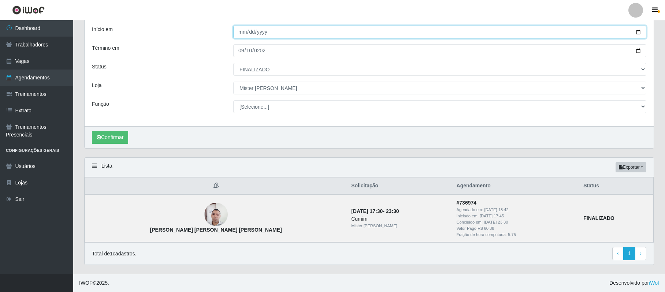
click at [634, 27] on input "2025-09-11" at bounding box center [439, 32] width 413 height 13
type input "2025-09-13"
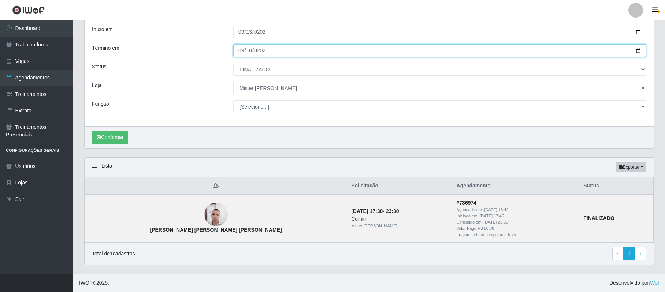
click at [243, 49] on input "2025-09-11" at bounding box center [439, 50] width 413 height 13
type input "2025-09-13"
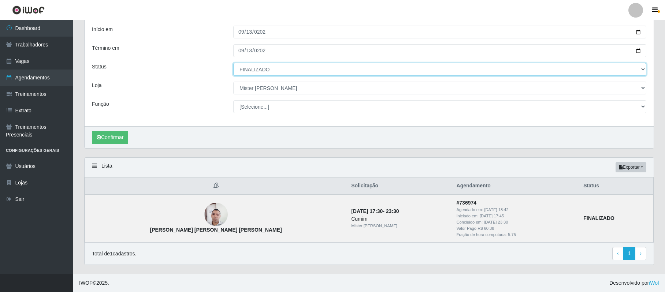
click at [252, 65] on select "[Selecione...] AGENDADO AGUARDANDO LIBERAR EM ANDAMENTO EM REVISÃO FINALIZADO C…" at bounding box center [439, 69] width 413 height 13
select select "AGENDADO"
click at [233, 63] on select "[Selecione...] AGENDADO AGUARDANDO LIBERAR EM ANDAMENTO EM REVISÃO FINALIZADO C…" at bounding box center [439, 69] width 413 height 13
click at [121, 133] on button "Confirmar" at bounding box center [110, 137] width 36 height 13
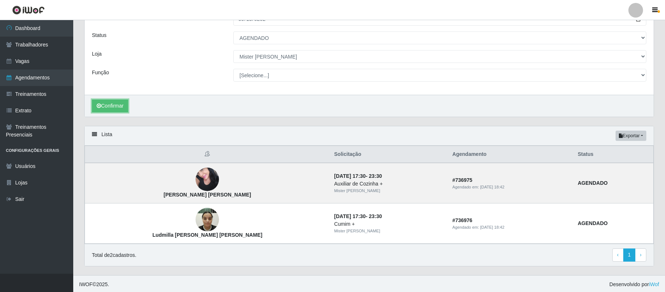
scroll to position [80, 0]
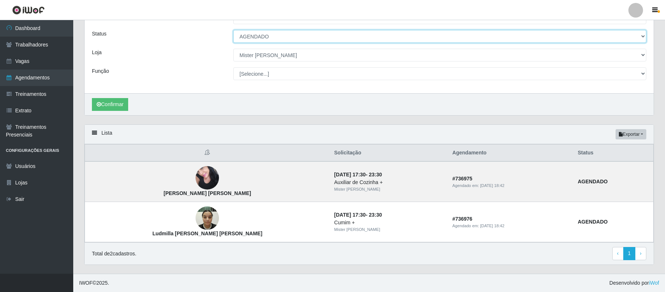
click at [325, 36] on select "[Selecione...] AGENDADO AGUARDANDO LIBERAR EM ANDAMENTO EM REVISÃO FINALIZADO C…" at bounding box center [439, 36] width 413 height 13
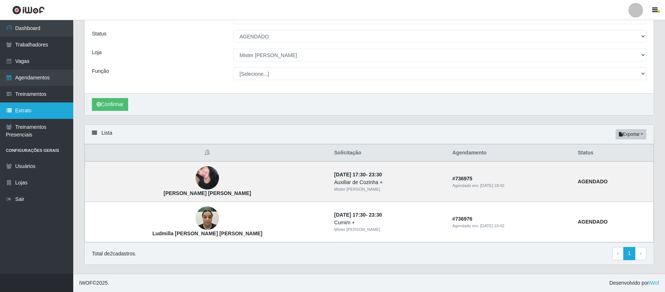
click at [56, 111] on link "Extrato" at bounding box center [36, 111] width 73 height 16
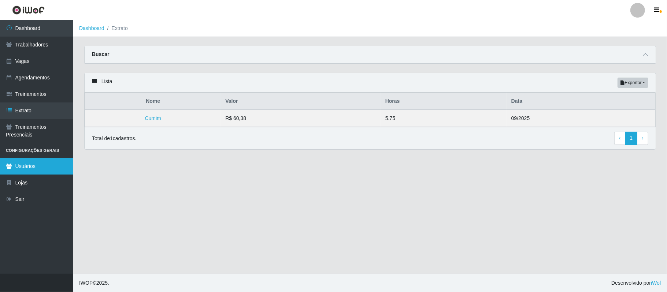
click at [31, 171] on link "Usuários" at bounding box center [36, 166] width 73 height 16
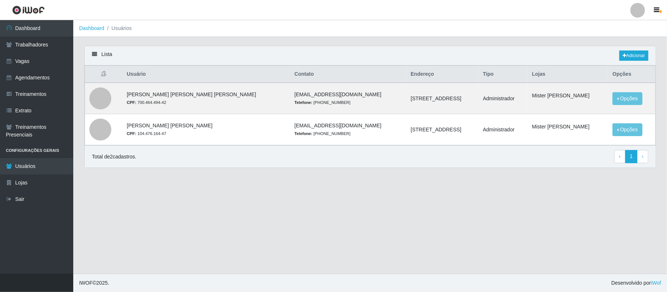
click at [159, 11] on header "Perfil Alterar Senha Sair" at bounding box center [333, 10] width 667 height 20
